Goal: Transaction & Acquisition: Purchase product/service

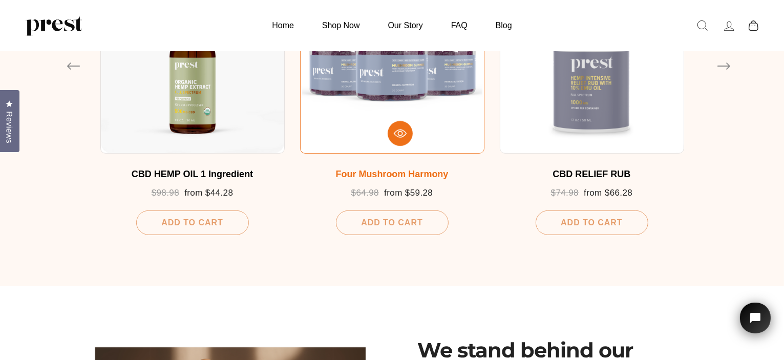
scroll to position [683, 0]
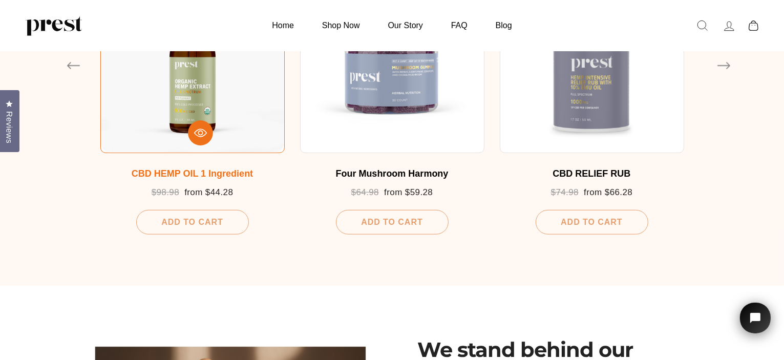
click at [199, 166] on div "CBD HEMP OIL 1 Ingredient Regular price $98.98 Sale price from $44.28 Add To Ca…" at bounding box center [192, 193] width 184 height 81
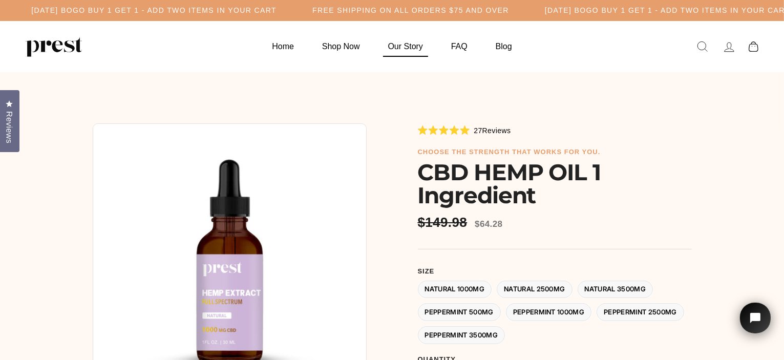
click at [404, 47] on link "Our Story" at bounding box center [406, 46] width 60 height 20
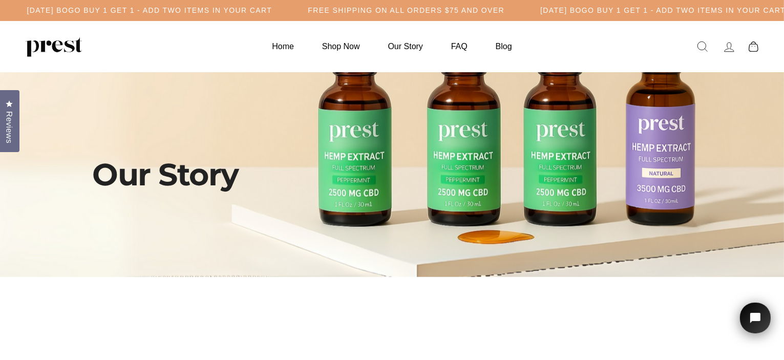
click at [60, 45] on img at bounding box center [54, 46] width 56 height 20
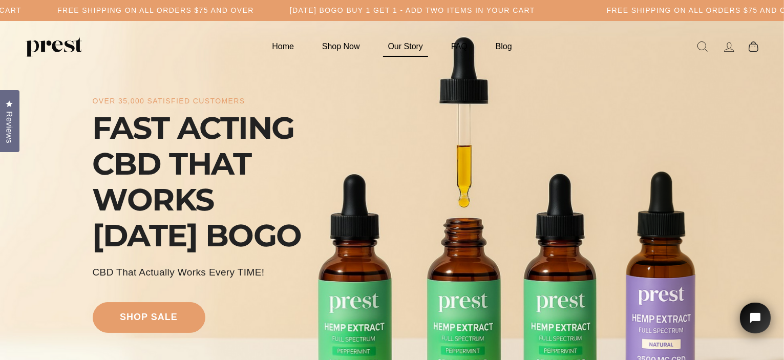
click at [400, 49] on link "Our Story" at bounding box center [406, 46] width 60 height 20
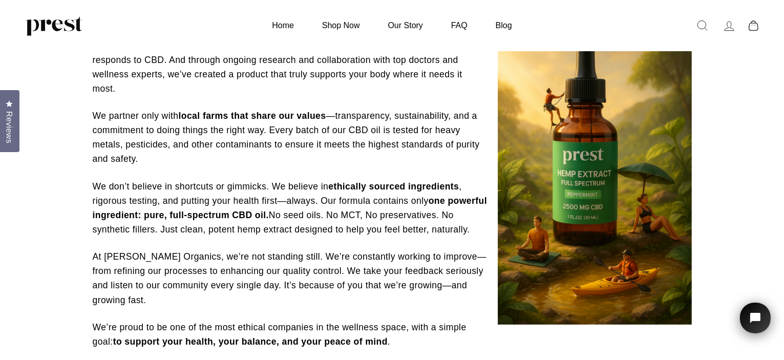
scroll to position [383, 0]
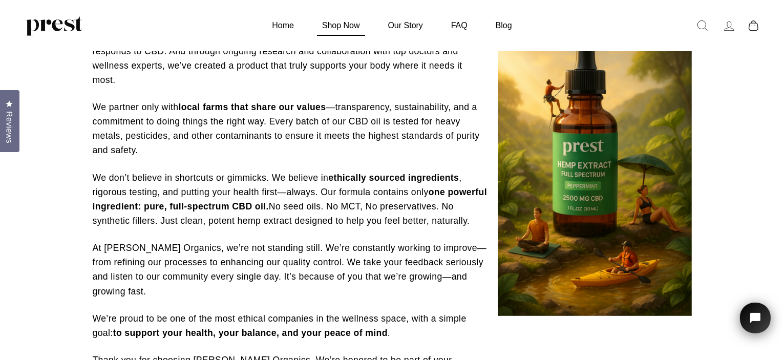
click at [330, 31] on link "Shop Now" at bounding box center [341, 25] width 64 height 20
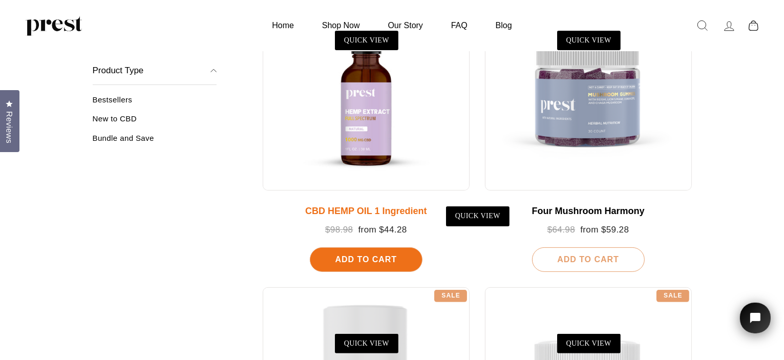
click at [435, 141] on div at bounding box center [366, 87] width 207 height 207
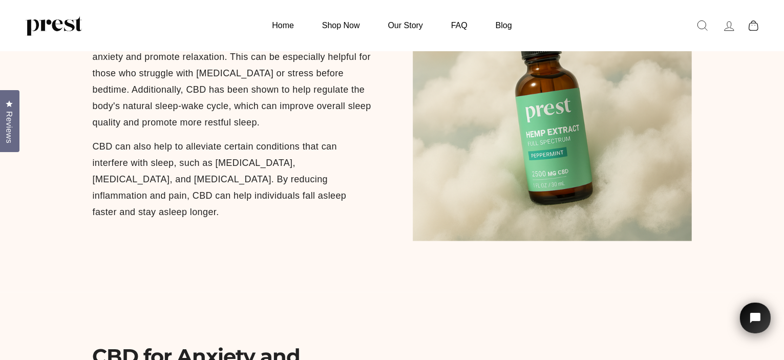
scroll to position [1256, 0]
